Goal: Check status: Check status

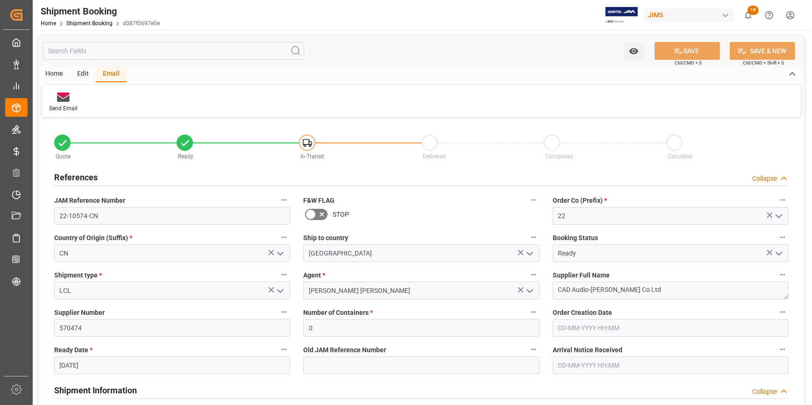
scroll to position [339, 0]
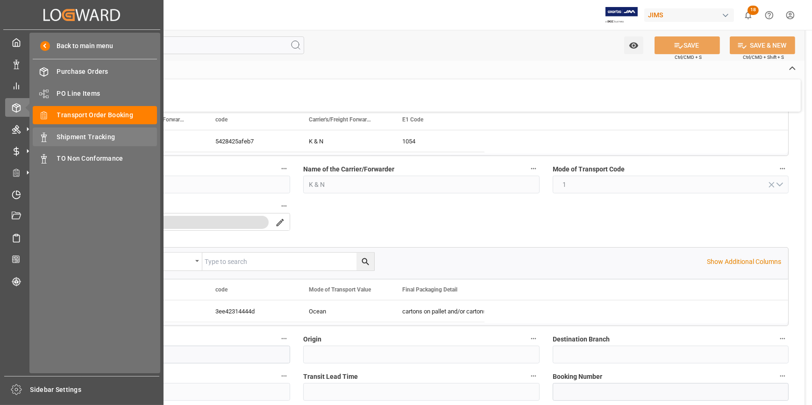
click at [75, 135] on span "Shipment Tracking" at bounding box center [107, 137] width 100 height 10
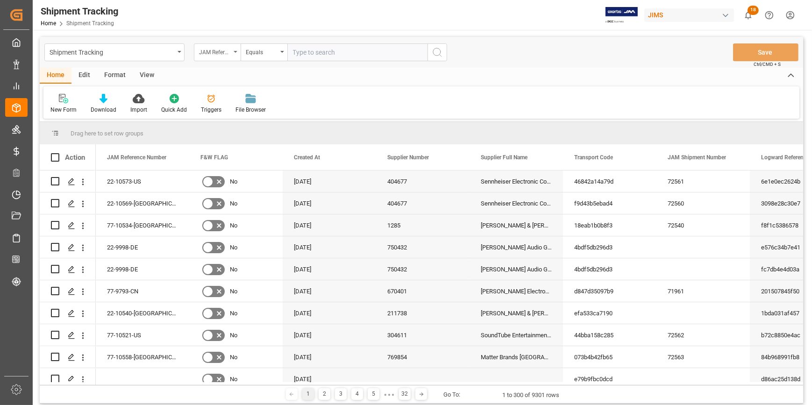
click at [226, 53] on div "JAM Reference Number" at bounding box center [215, 51] width 32 height 11
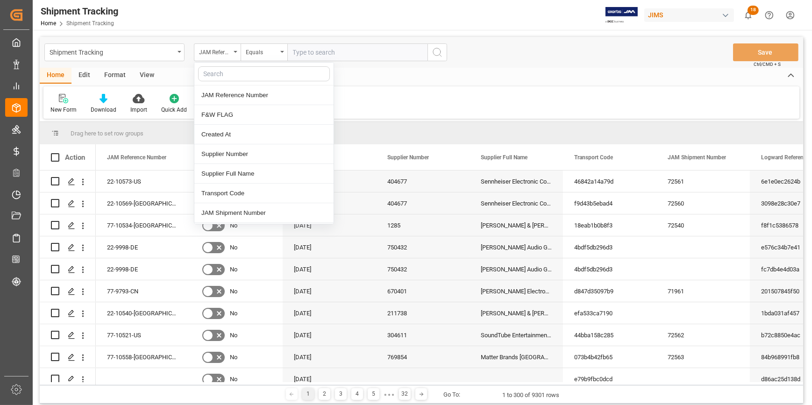
click at [232, 72] on input "text" at bounding box center [264, 73] width 132 height 15
click at [300, 53] on input "text" at bounding box center [357, 52] width 140 height 18
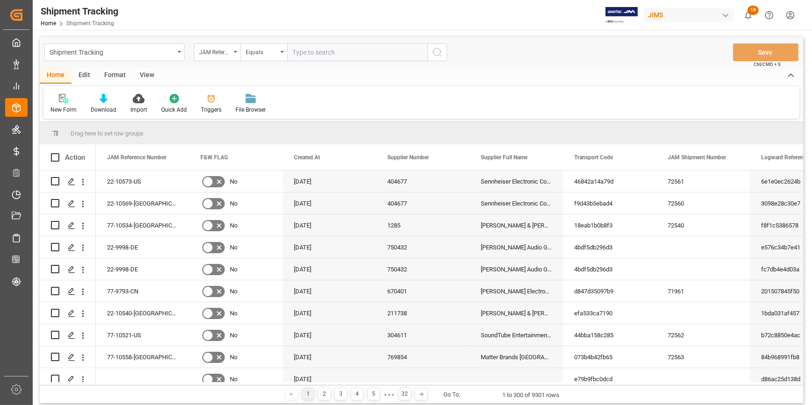
paste input "MA500.8-120V-U"
type input "M"
type input "22-9018-cn"
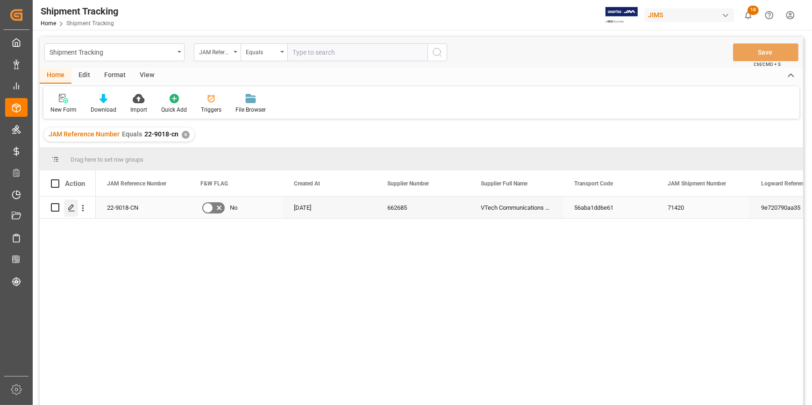
click at [73, 208] on icon "Press SPACE to select this row." at bounding box center [71, 207] width 7 height 7
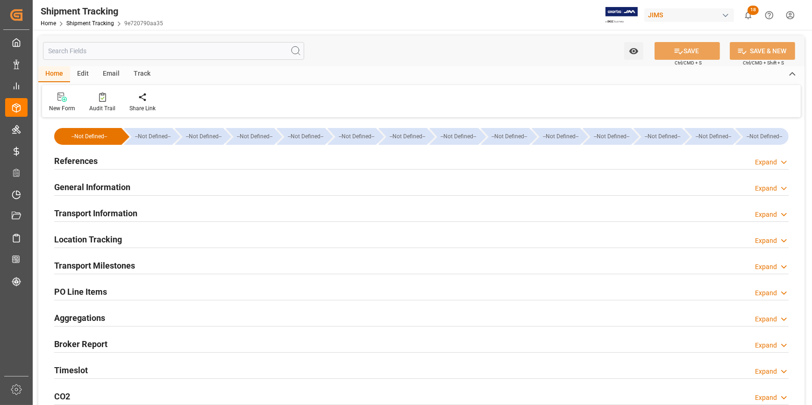
type input "CMACGM"
type input "CMA CGM Group"
type input "VRLN5"
type input "228136"
type input "[DATE]"
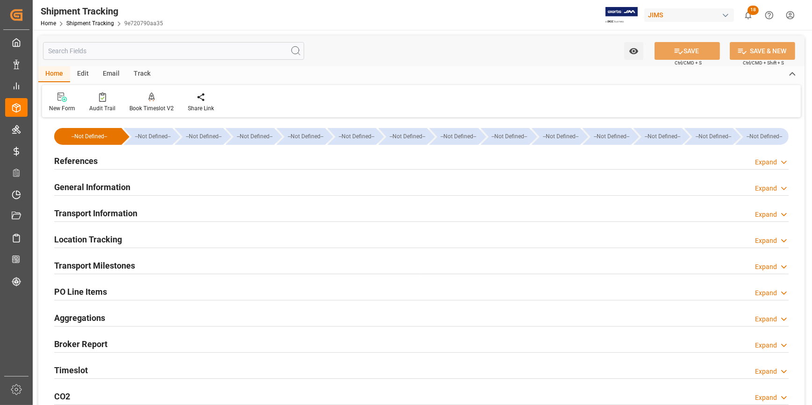
click at [162, 164] on div "References Expand" at bounding box center [421, 160] width 734 height 18
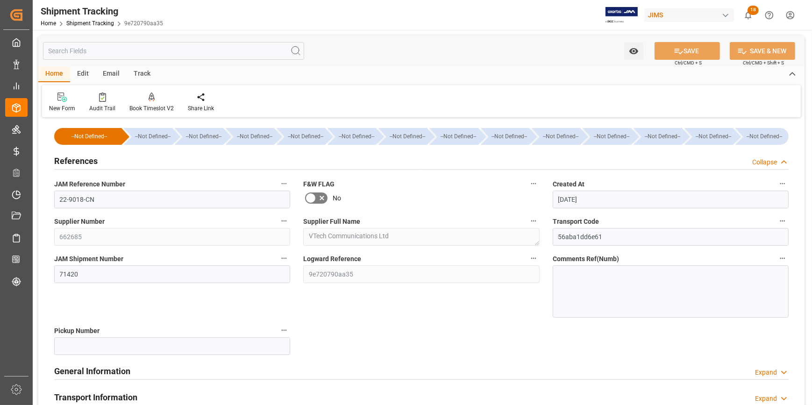
scroll to position [42, 0]
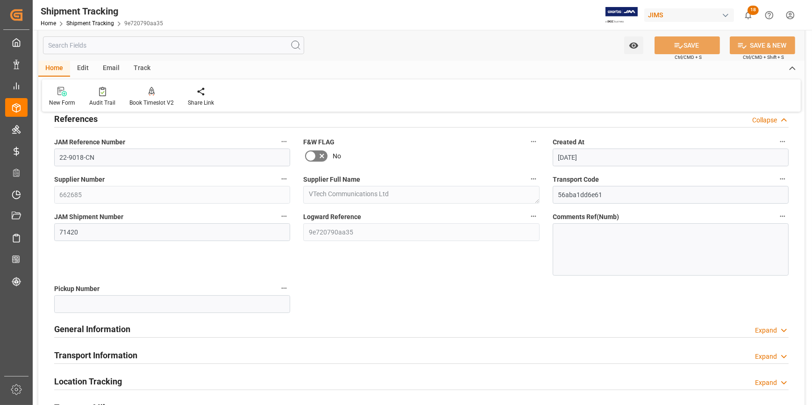
click at [192, 327] on div "General Information Expand" at bounding box center [421, 328] width 734 height 18
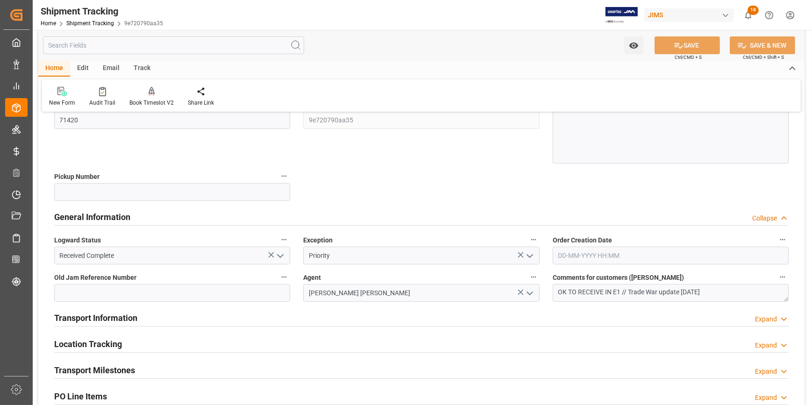
scroll to position [212, 0]
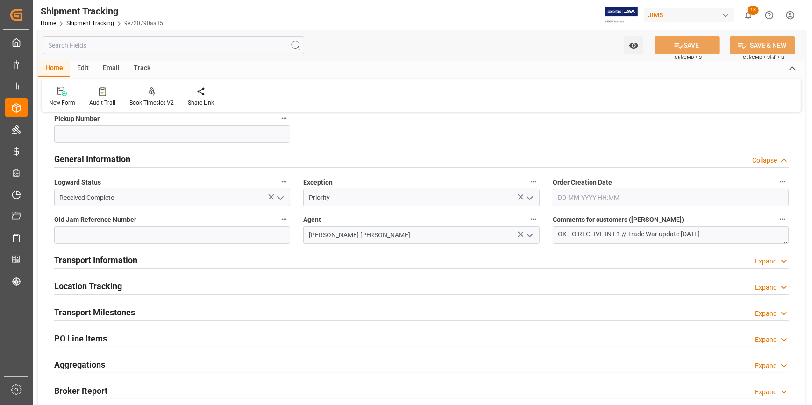
click at [248, 259] on div "Transport Information Expand" at bounding box center [421, 259] width 734 height 18
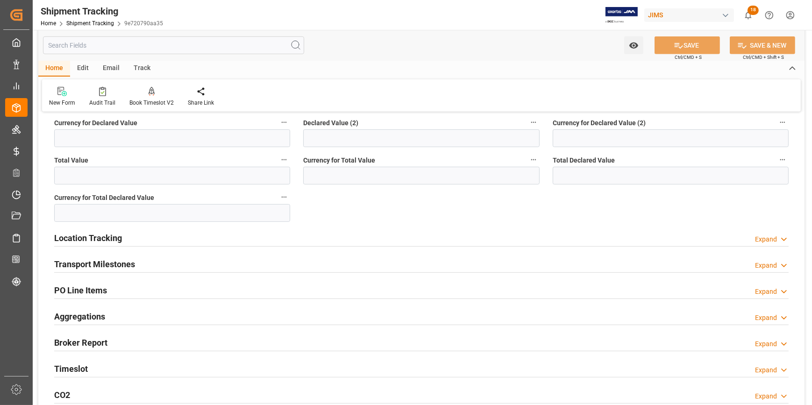
scroll to position [636, 0]
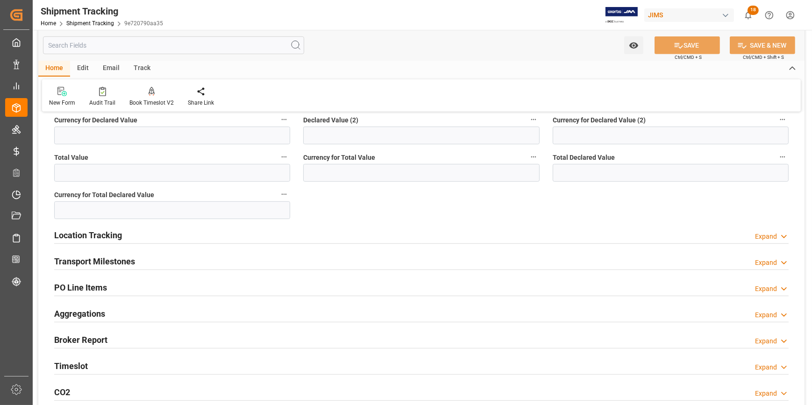
click at [152, 281] on div "PO Line Items Expand" at bounding box center [421, 287] width 734 height 18
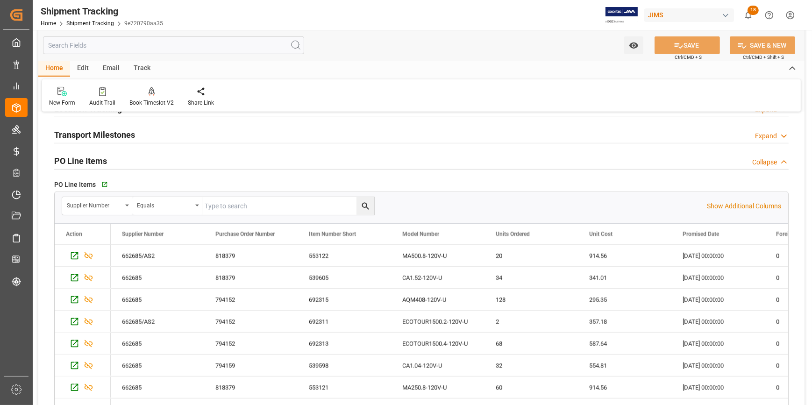
scroll to position [764, 0]
click at [102, 205] on div "Supplier Number" at bounding box center [94, 203] width 55 height 11
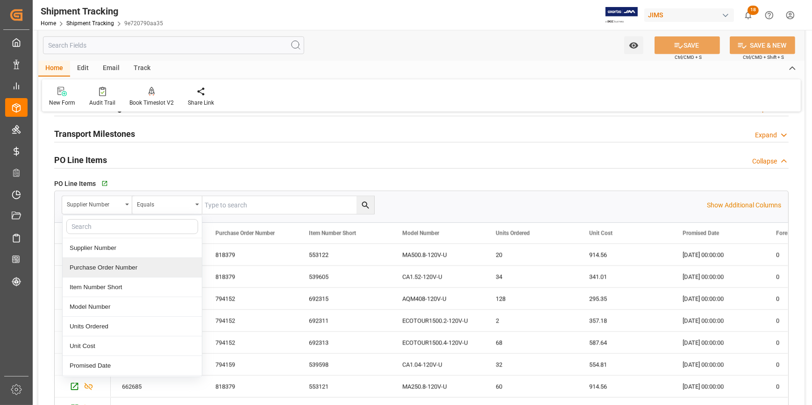
click at [102, 266] on div "Purchase Order Number" at bounding box center [132, 268] width 139 height 20
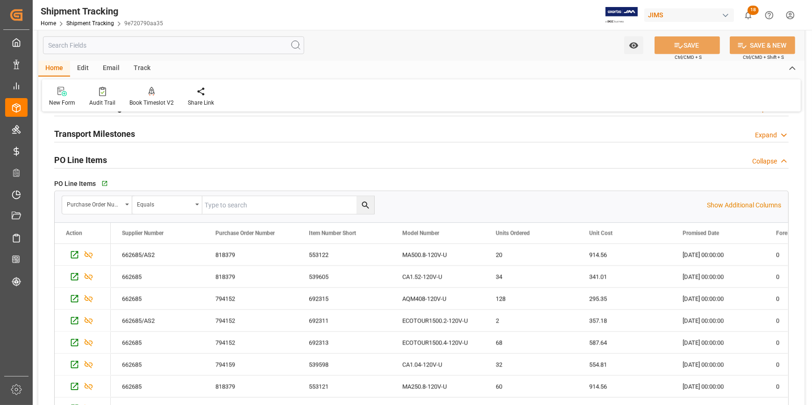
click at [229, 198] on input "text" at bounding box center [288, 205] width 172 height 18
paste input "818379"
type input "818379"
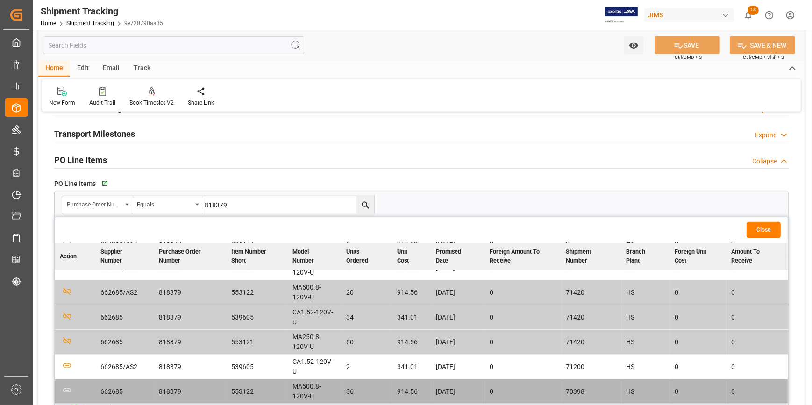
scroll to position [806, 0]
